Goal: Task Accomplishment & Management: Complete application form

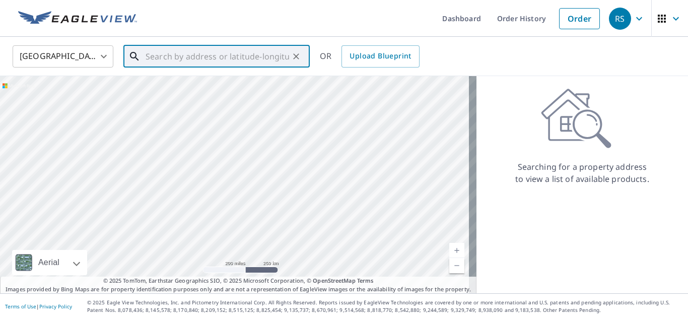
click at [250, 59] on input "text" at bounding box center [217, 56] width 143 height 28
paste input "200 SW 61 AVE"
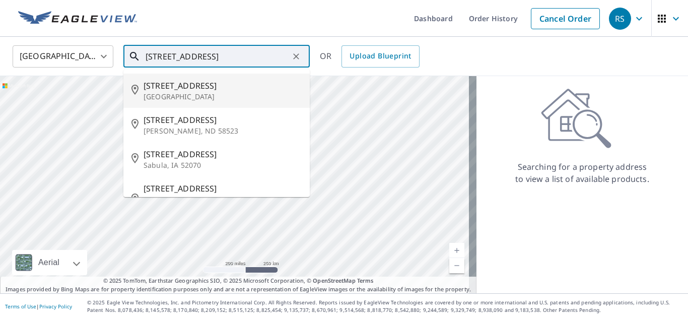
click at [215, 93] on p "Miami, FL 33144" at bounding box center [222, 97] width 158 height 10
type input "200 Sw 61st Ave Miami, FL 33144"
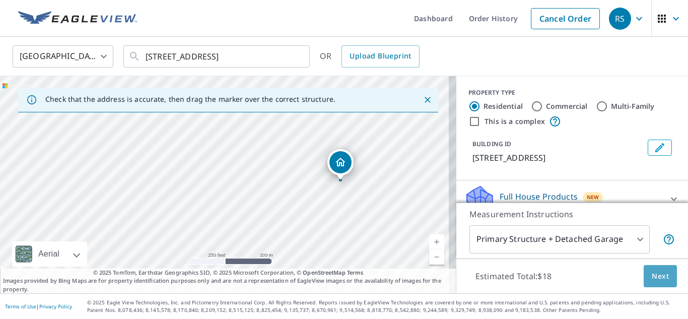
click at [303, 276] on span "Next" at bounding box center [660, 276] width 17 height 13
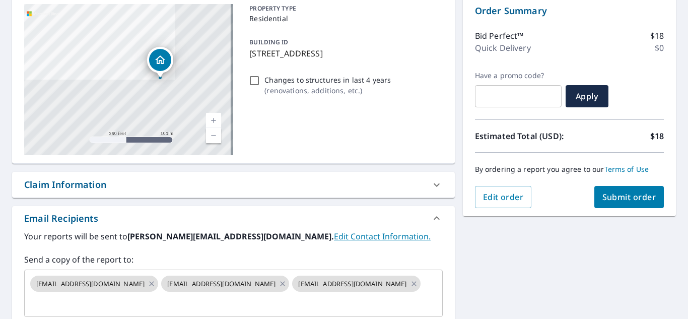
scroll to position [163, 0]
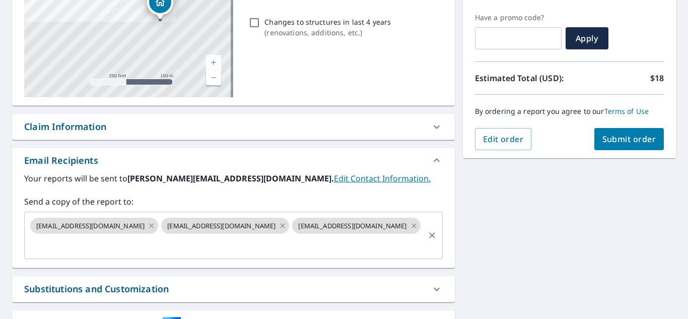
click at [303, 235] on input "text" at bounding box center [226, 244] width 394 height 19
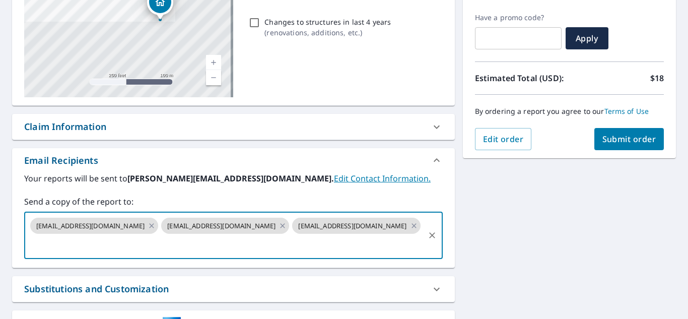
paste input "mreynolds@prestigehomepros.com"
type input "mreynolds@prestigehomepros.com"
click at [303, 141] on span "Submit order" at bounding box center [629, 138] width 54 height 11
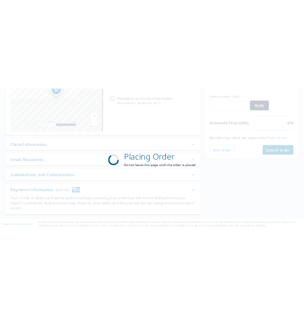
scroll to position [0, 0]
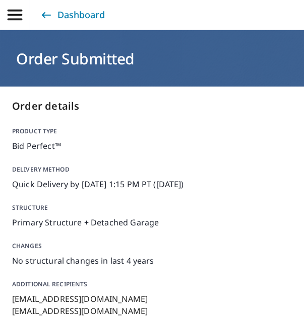
click at [61, 16] on link "Dashboard" at bounding box center [72, 15] width 66 height 18
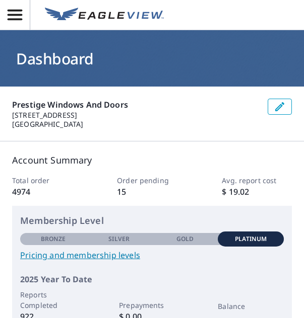
scroll to position [50, 0]
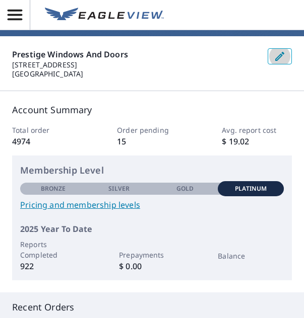
click at [275, 57] on icon "button" at bounding box center [279, 56] width 9 height 9
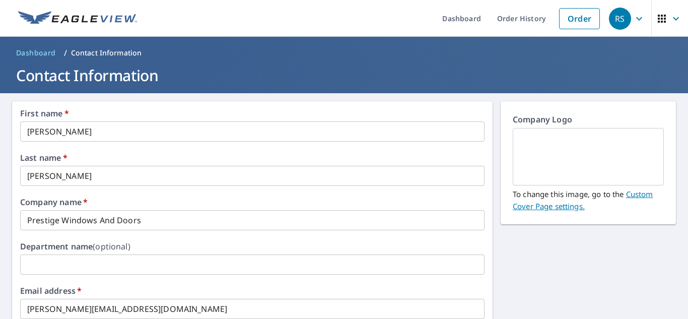
click at [107, 24] on img at bounding box center [77, 18] width 119 height 15
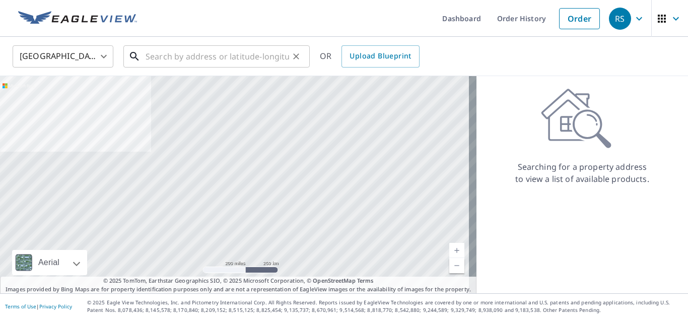
click at [247, 59] on input "text" at bounding box center [217, 56] width 143 height 28
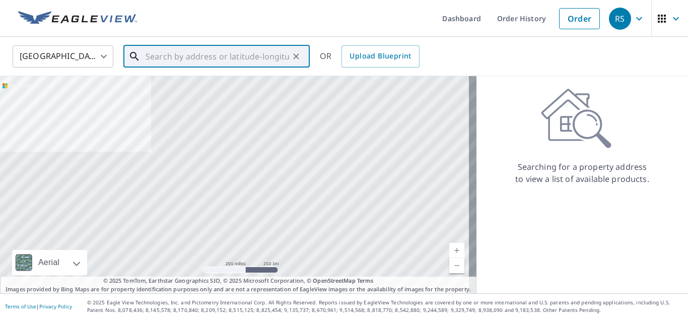
paste input "1271 Nw 175th Terrace"
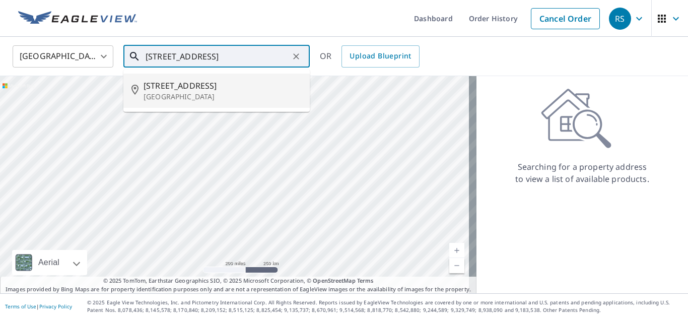
click at [217, 93] on p "Miami, FL 33169" at bounding box center [222, 97] width 158 height 10
type input "1271 Nw 175th Ter Miami, FL 33169"
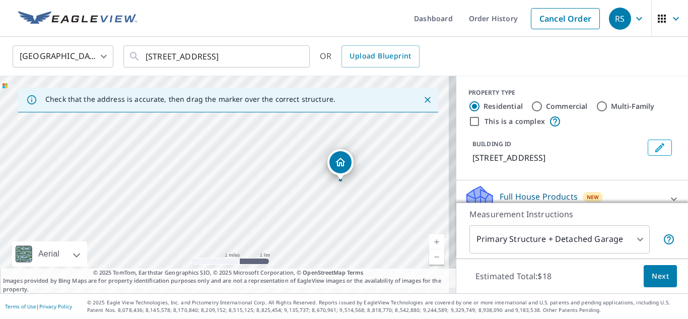
click at [303, 280] on span "Next" at bounding box center [660, 276] width 17 height 13
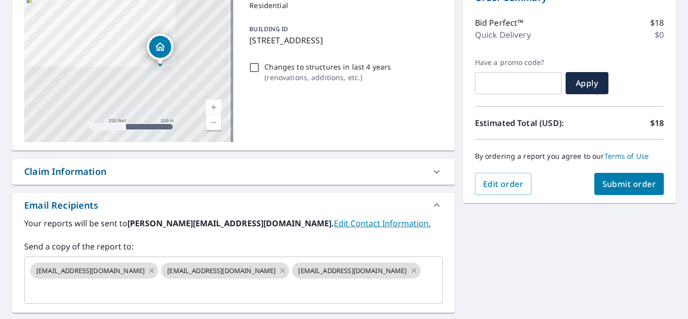
scroll to position [151, 0]
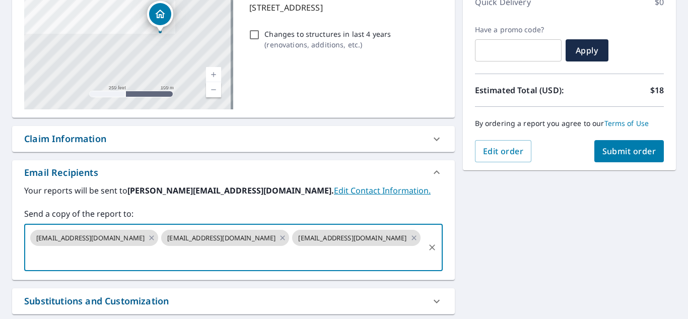
click at [303, 247] on input "text" at bounding box center [226, 256] width 394 height 19
paste input "Amartinez@prestigehomepros.com"
type input "Amartinez@prestigehomepros.com"
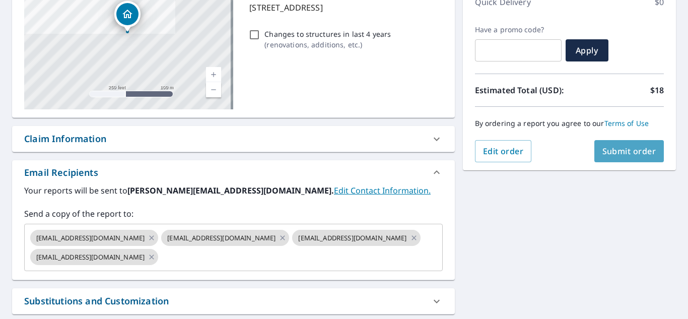
click at [303, 150] on span "Submit order" at bounding box center [629, 151] width 54 height 11
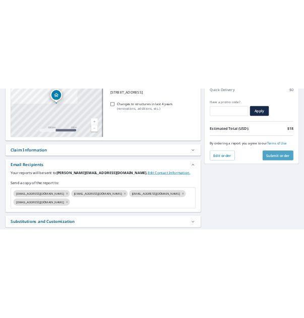
scroll to position [0, 0]
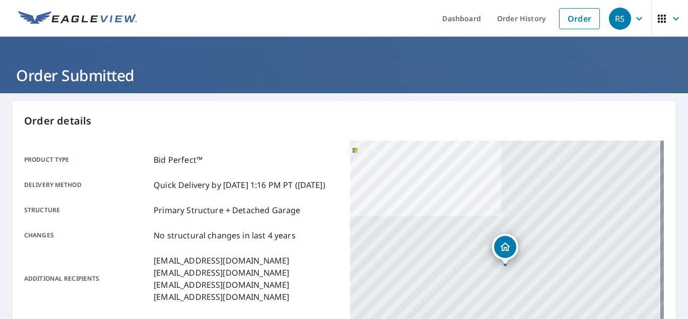
click at [100, 28] on link at bounding box center [77, 18] width 131 height 37
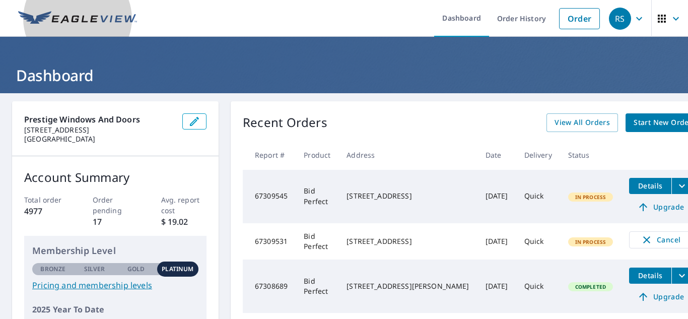
click at [94, 22] on img at bounding box center [77, 18] width 119 height 15
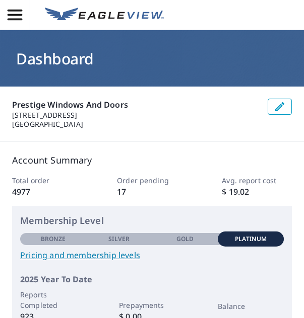
click at [81, 15] on img at bounding box center [104, 15] width 119 height 15
